Goal: Register for event/course

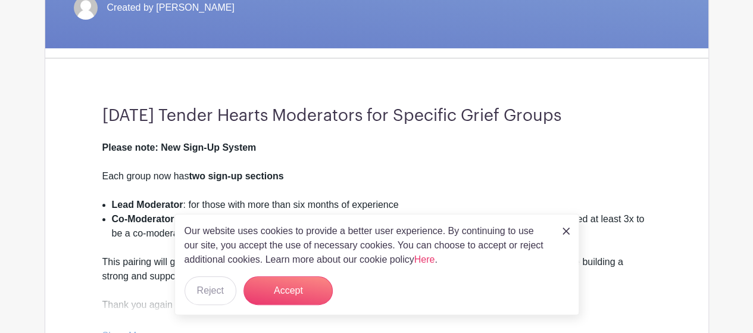
scroll to position [298, 0]
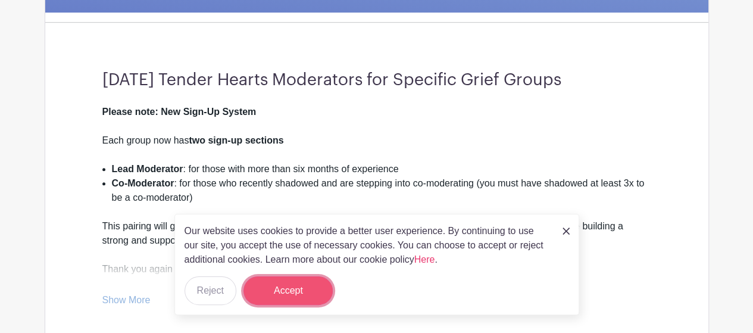
click at [281, 299] on button "Accept" at bounding box center [288, 290] width 89 height 29
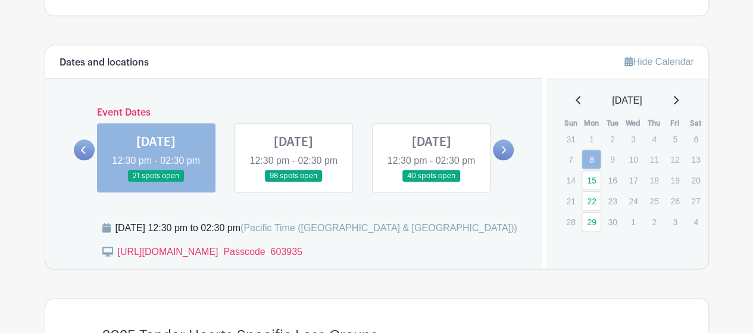
scroll to position [639, 0]
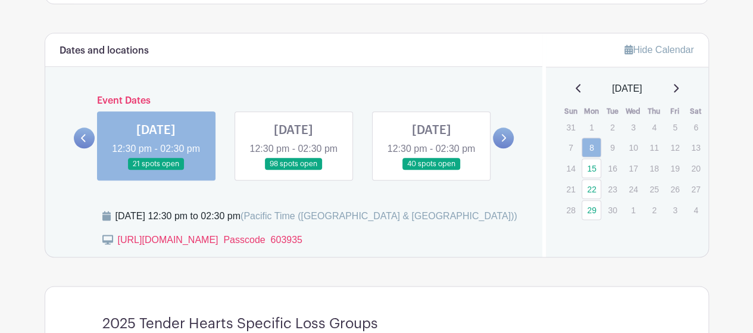
click at [156, 170] on link at bounding box center [156, 170] width 0 height 0
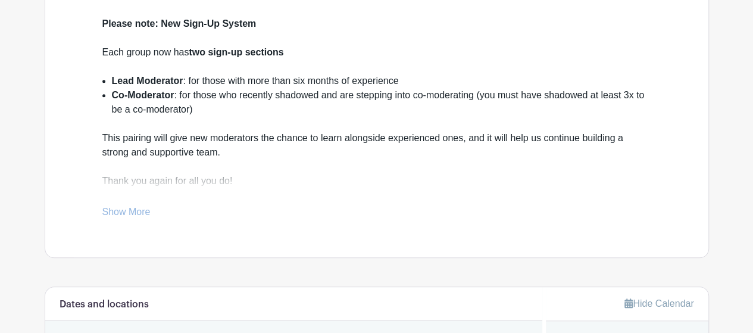
scroll to position [426, 0]
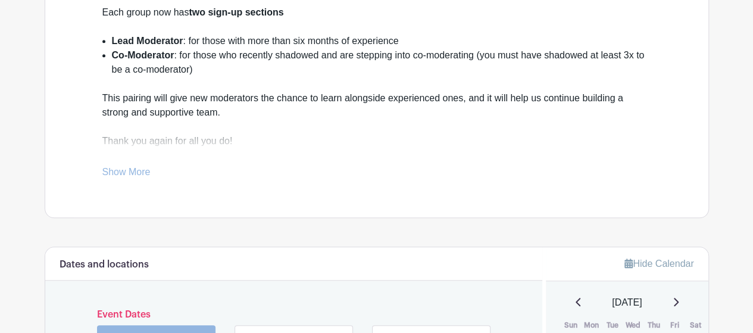
click at [141, 170] on link "Show More" at bounding box center [126, 174] width 48 height 15
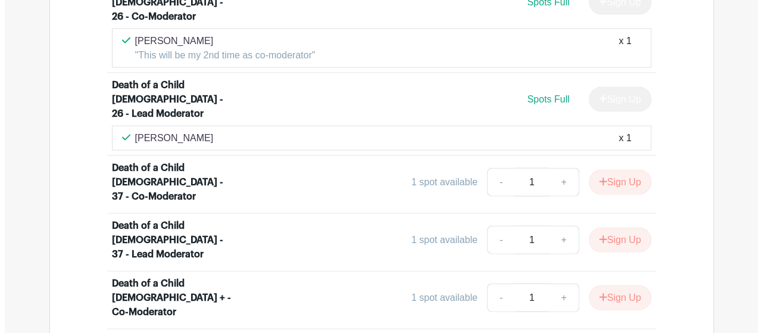
scroll to position [1256, 0]
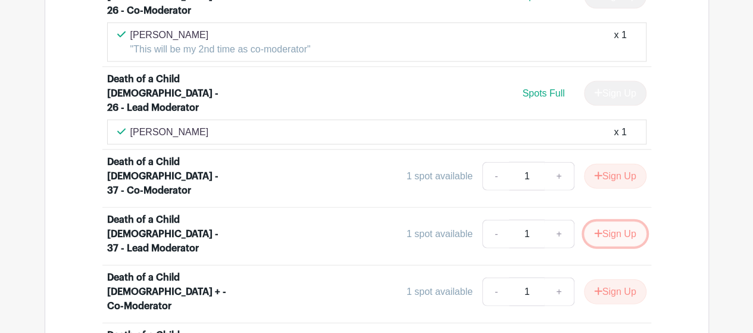
click at [608, 221] on button "Sign Up" at bounding box center [615, 233] width 63 height 25
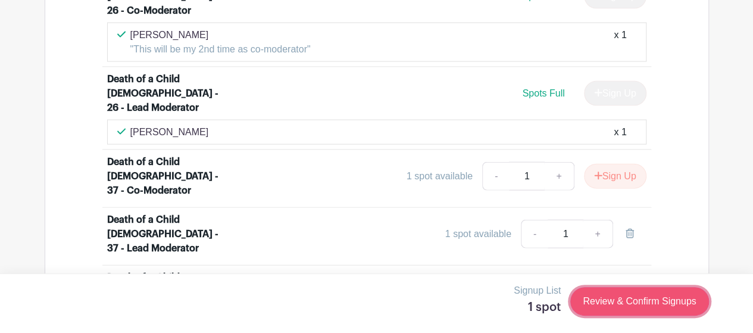
click at [631, 305] on link "Review & Confirm Signups" at bounding box center [639, 301] width 138 height 29
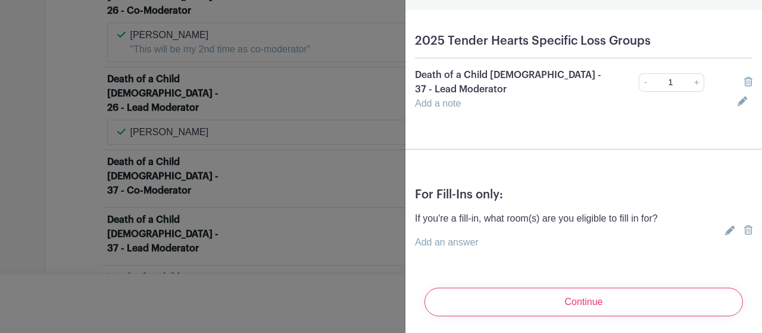
scroll to position [80, 0]
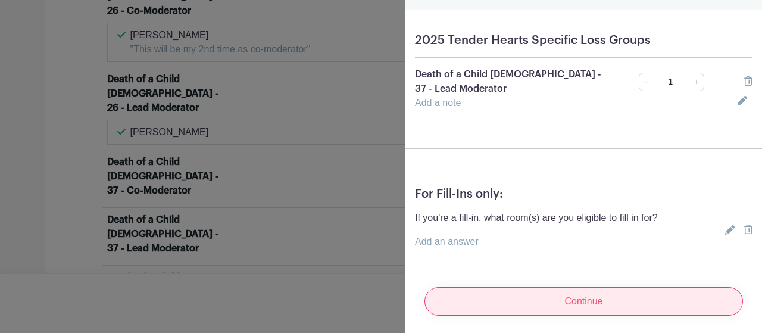
click at [590, 289] on input "Continue" at bounding box center [584, 301] width 319 height 29
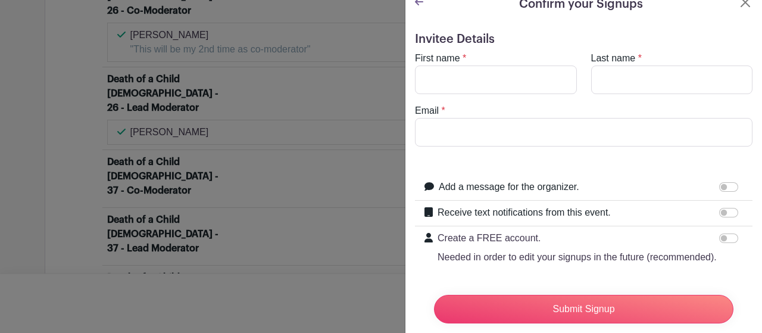
scroll to position [13, 0]
click at [489, 79] on input "First name" at bounding box center [496, 81] width 162 height 29
type input "[PERSON_NAME]"
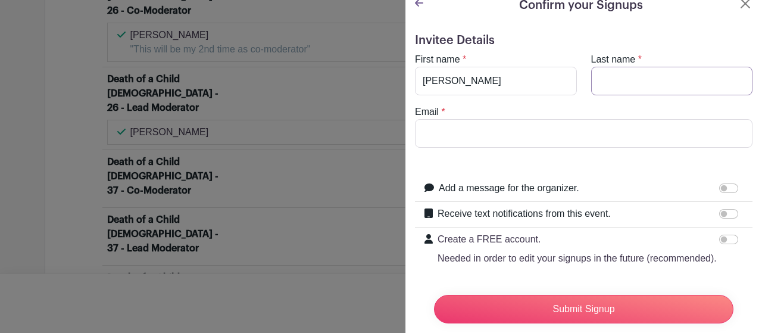
type input "[PERSON_NAME]"
type input "[EMAIL_ADDRESS][DOMAIN_NAME]"
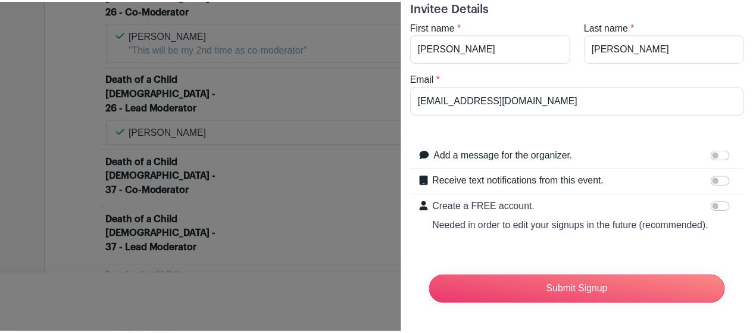
scroll to position [67, 0]
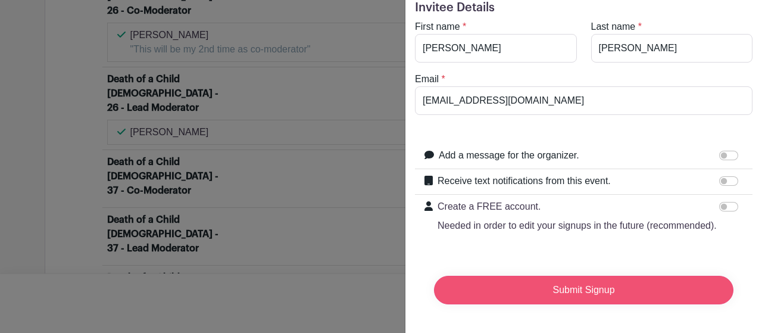
click at [562, 285] on input "Submit Signup" at bounding box center [583, 290] width 299 height 29
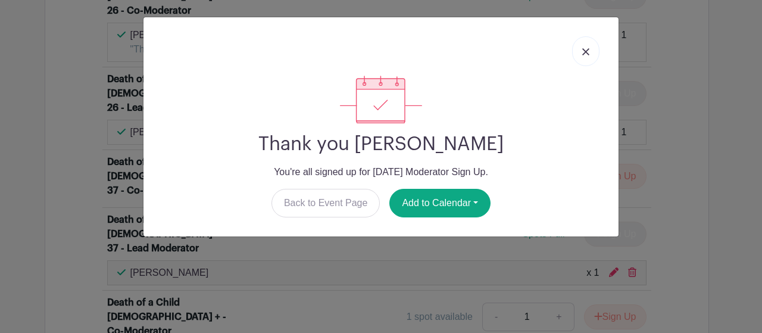
click at [589, 58] on link at bounding box center [585, 51] width 27 height 30
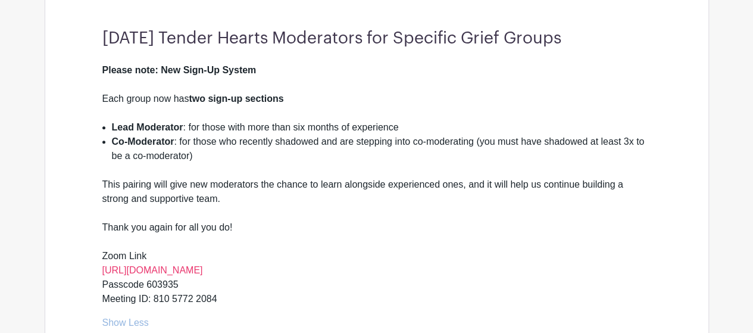
scroll to position [430, 0]
